Goal: Task Accomplishment & Management: Manage account settings

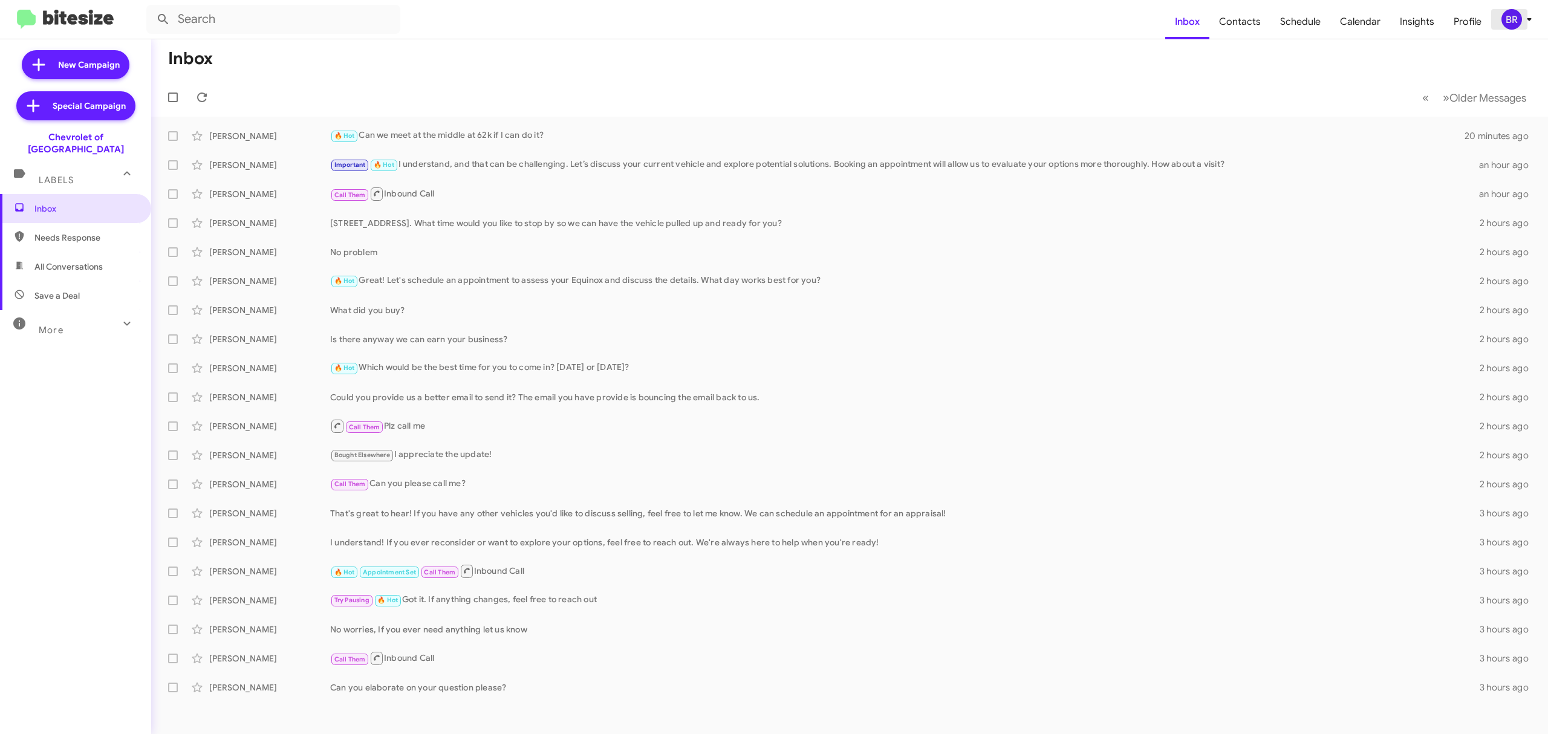
click at [1530, 10] on span "BR" at bounding box center [1519, 19] width 36 height 21
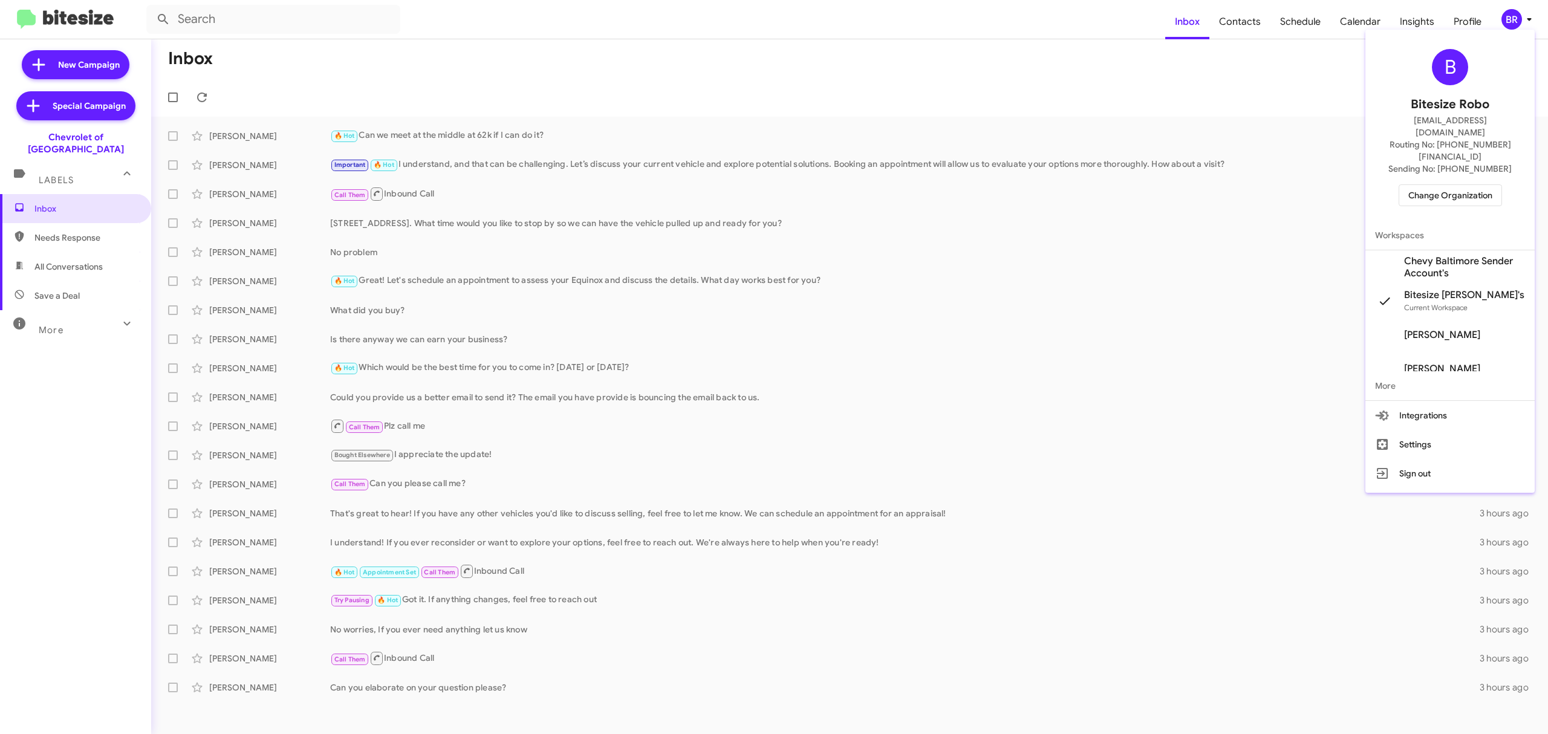
drag, startPoint x: 1425, startPoint y: 446, endPoint x: 838, endPoint y: 51, distance: 706.7
click at [1423, 459] on button "Sign out" at bounding box center [1449, 473] width 169 height 29
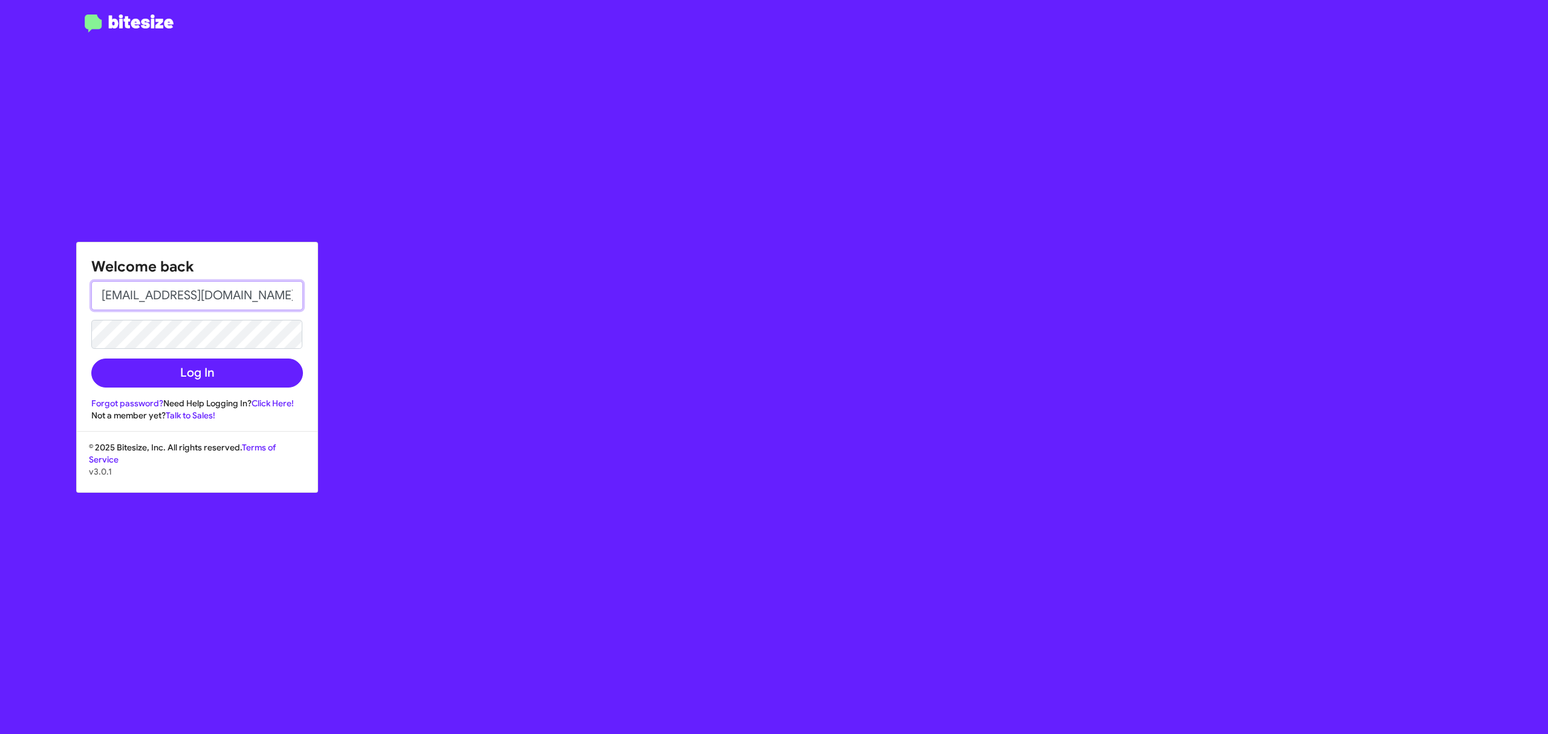
click at [243, 288] on input "[EMAIL_ADDRESS][DOMAIN_NAME]" at bounding box center [197, 295] width 212 height 29
type input "[PERSON_NAME][EMAIL_ADDRESS][DOMAIN_NAME]"
click at [218, 374] on button "Log In" at bounding box center [197, 373] width 212 height 29
